Goal: Communication & Community: Answer question/provide support

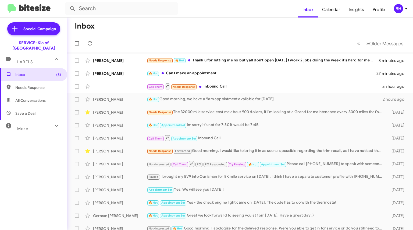
click at [123, 84] on div "Call Them Needs Response Inbound Call an hour ago" at bounding box center [240, 86] width 337 height 11
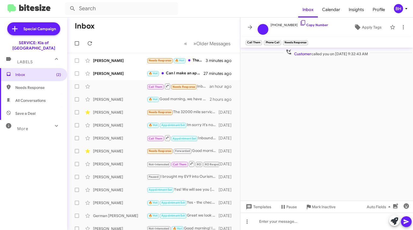
click at [112, 76] on div "Shyasia Smith 🔥 Hot Can I make an appointment 27 minutes ago" at bounding box center [154, 73] width 164 height 11
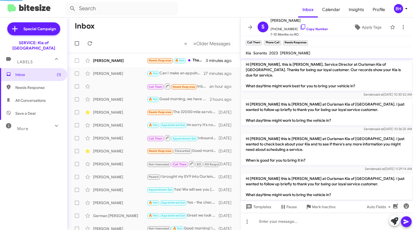
scroll to position [142, 0]
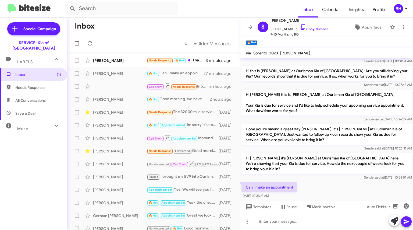
click at [295, 227] on div at bounding box center [327, 221] width 173 height 17
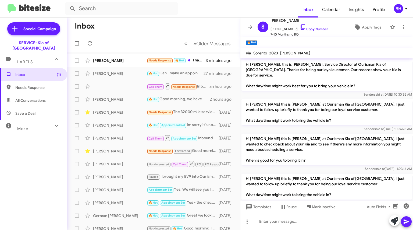
click at [120, 59] on div "[PERSON_NAME]" at bounding box center [120, 60] width 54 height 5
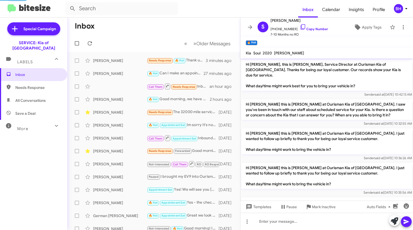
scroll to position [203, 0]
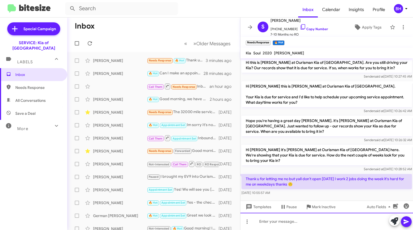
click at [345, 216] on div at bounding box center [327, 221] width 173 height 17
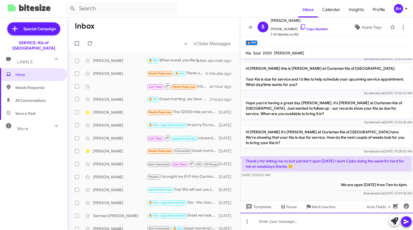
scroll to position [223, 0]
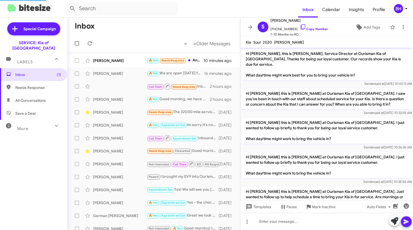
scroll to position [201, 0]
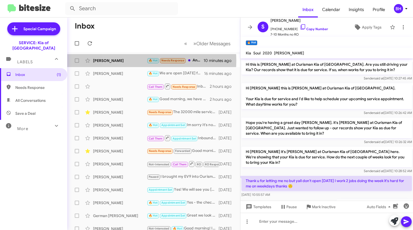
click at [135, 61] on div "[PERSON_NAME]" at bounding box center [120, 60] width 54 height 5
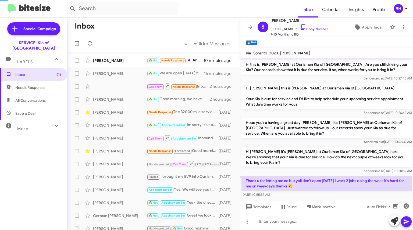
scroll to position [182, 0]
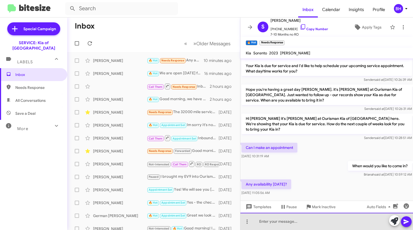
drag, startPoint x: 307, startPoint y: 219, endPoint x: 308, endPoint y: 216, distance: 3.3
click at [308, 216] on div at bounding box center [327, 221] width 173 height 17
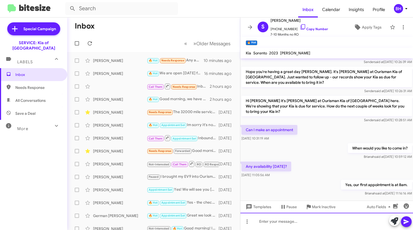
scroll to position [201, 0]
